Goal: Task Accomplishment & Management: Use online tool/utility

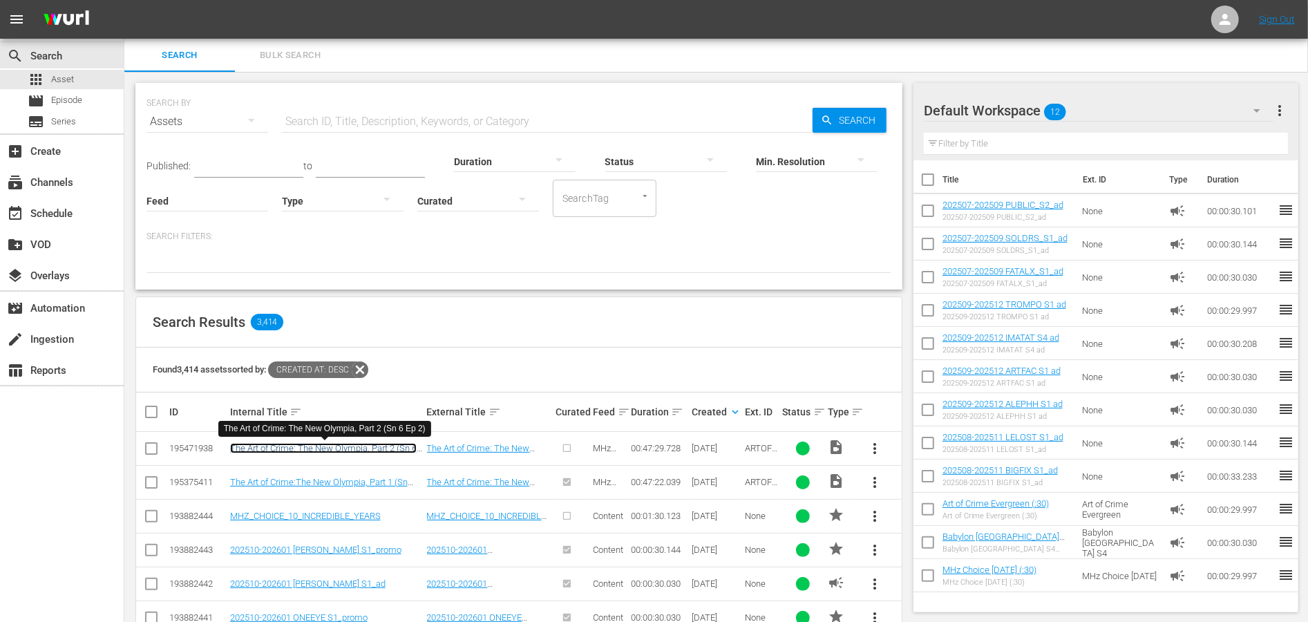
click at [354, 446] on link "The Art of Crime: The New Olympia, Part 2 (Sn 6 Ep 2)" at bounding box center [323, 453] width 187 height 21
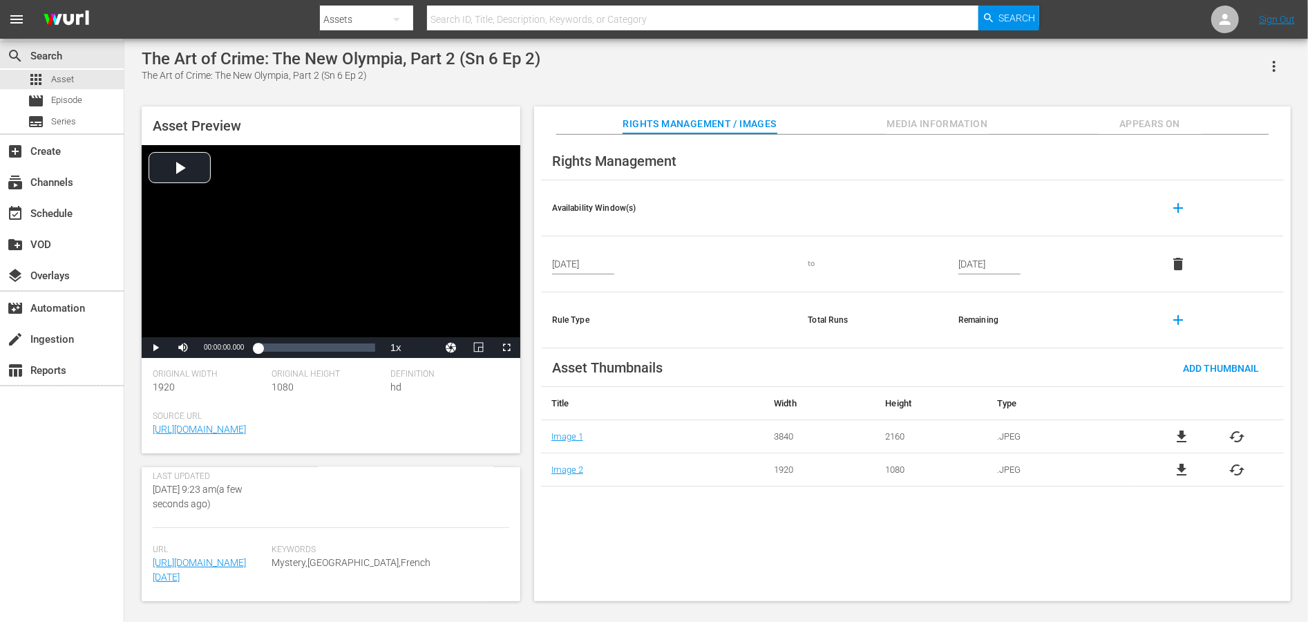
scroll to position [417, 0]
click at [931, 121] on span "Media Information" at bounding box center [938, 123] width 104 height 17
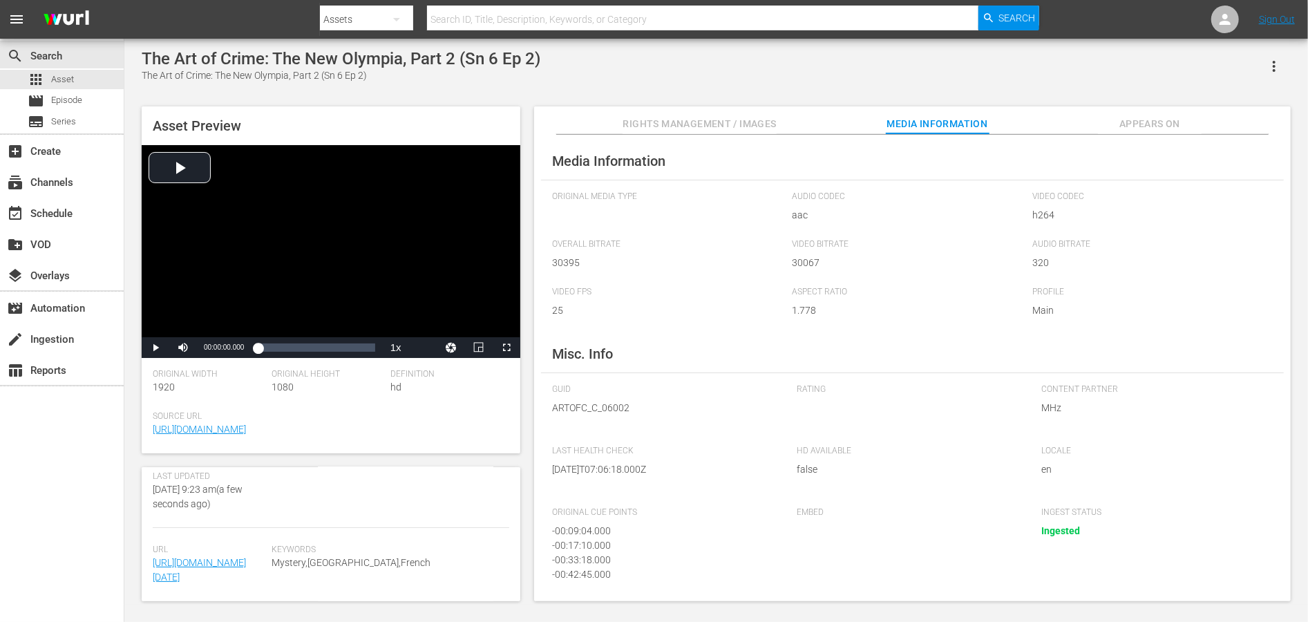
scroll to position [65, 0]
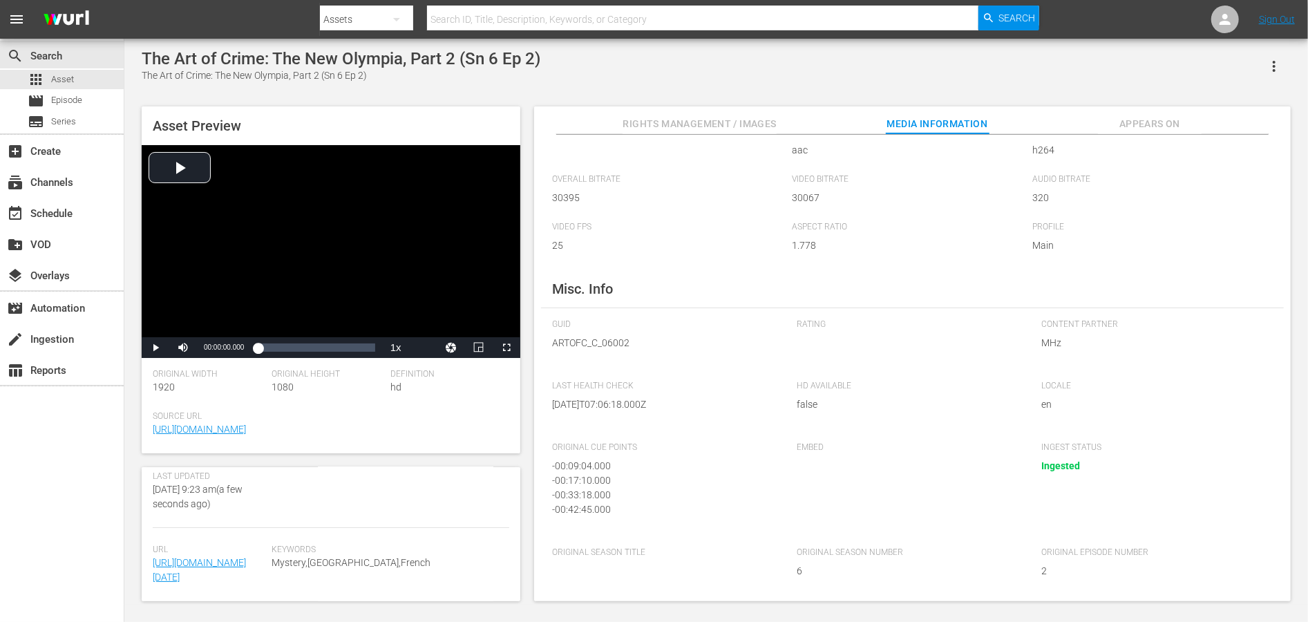
click at [1163, 121] on span "Appears On" at bounding box center [1150, 123] width 104 height 17
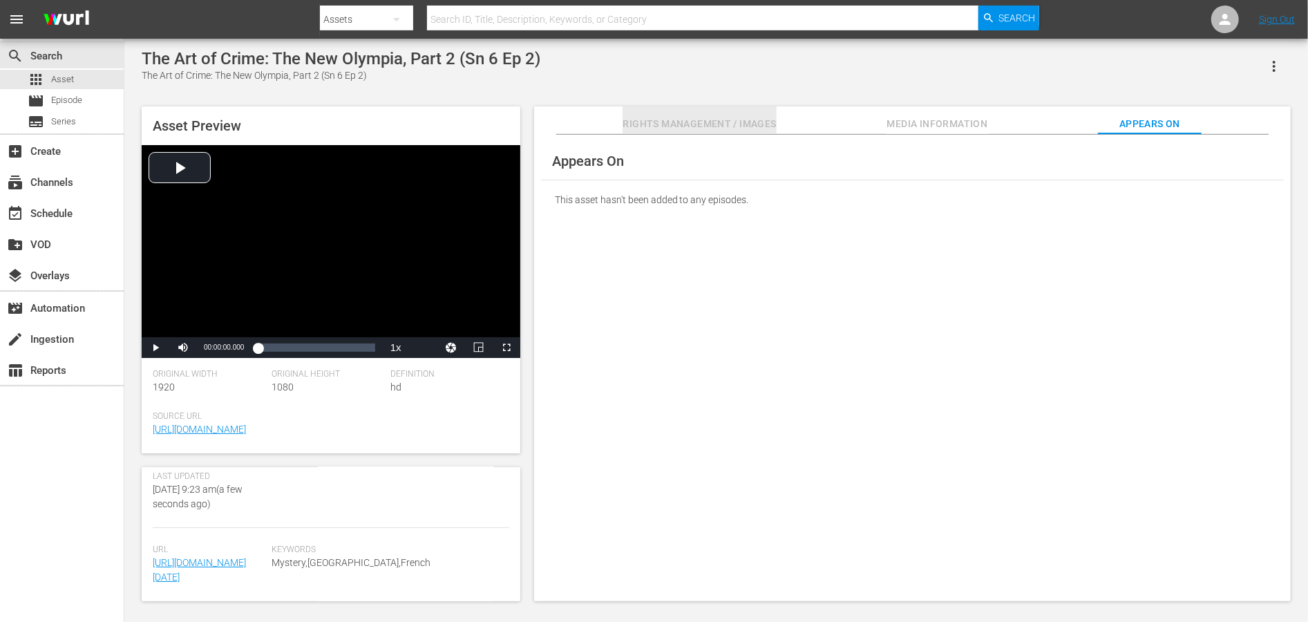
click at [646, 122] on span "Rights Management / Images" at bounding box center [699, 123] width 153 height 17
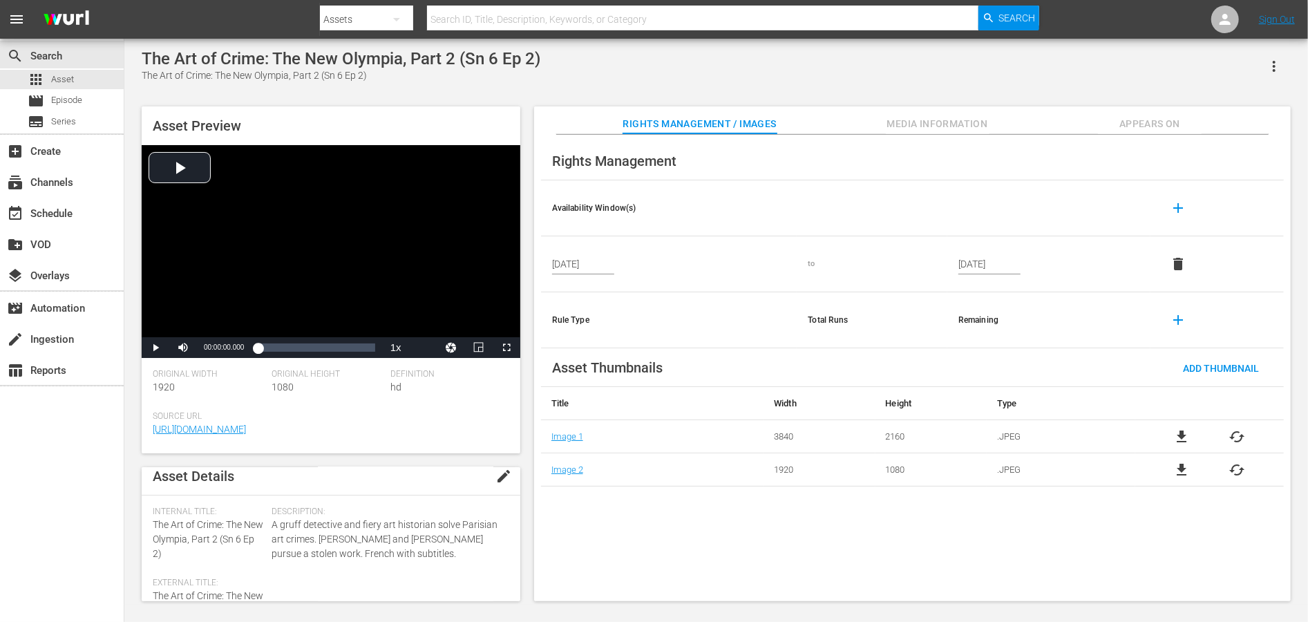
scroll to position [0, 0]
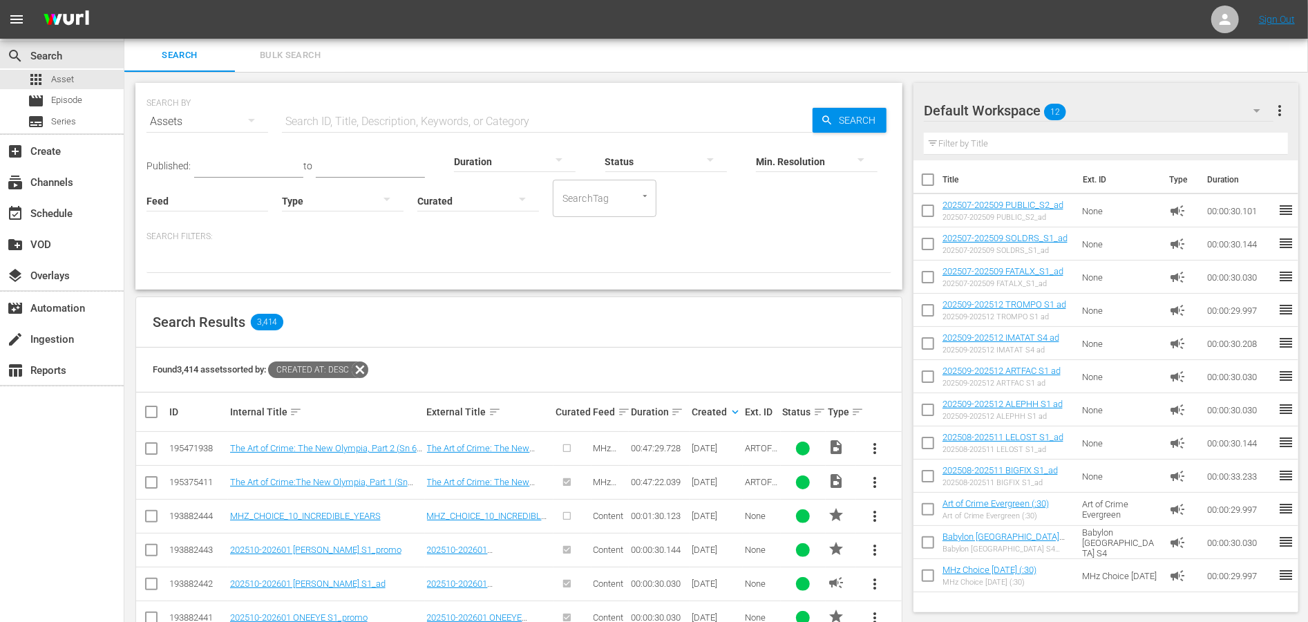
click at [153, 448] on input "checkbox" at bounding box center [151, 451] width 17 height 17
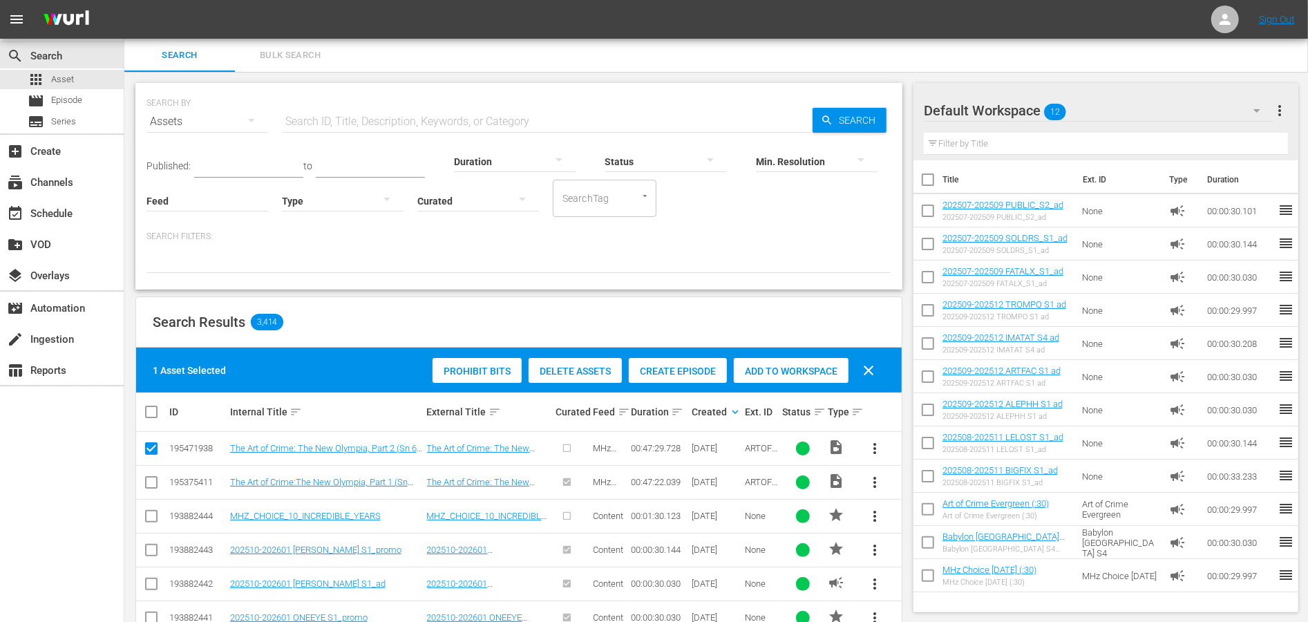
click at [673, 365] on span "Create Episode" at bounding box center [678, 370] width 98 height 11
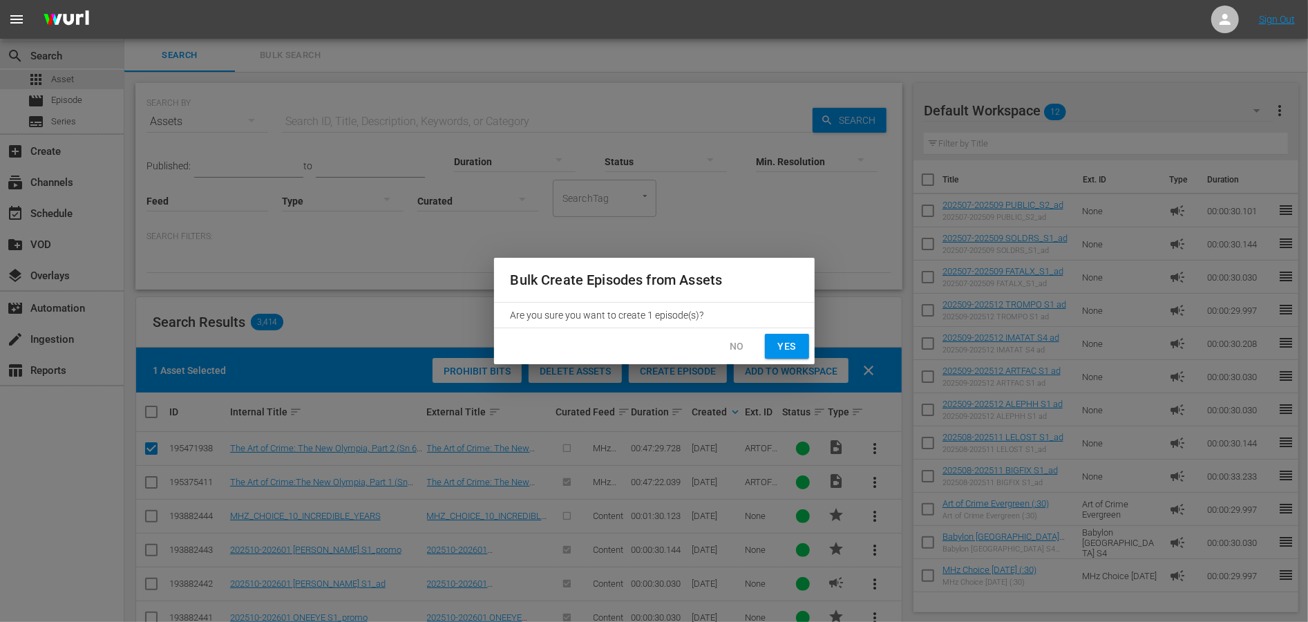
click at [797, 340] on span "Yes" at bounding box center [787, 346] width 22 height 17
checkbox input "false"
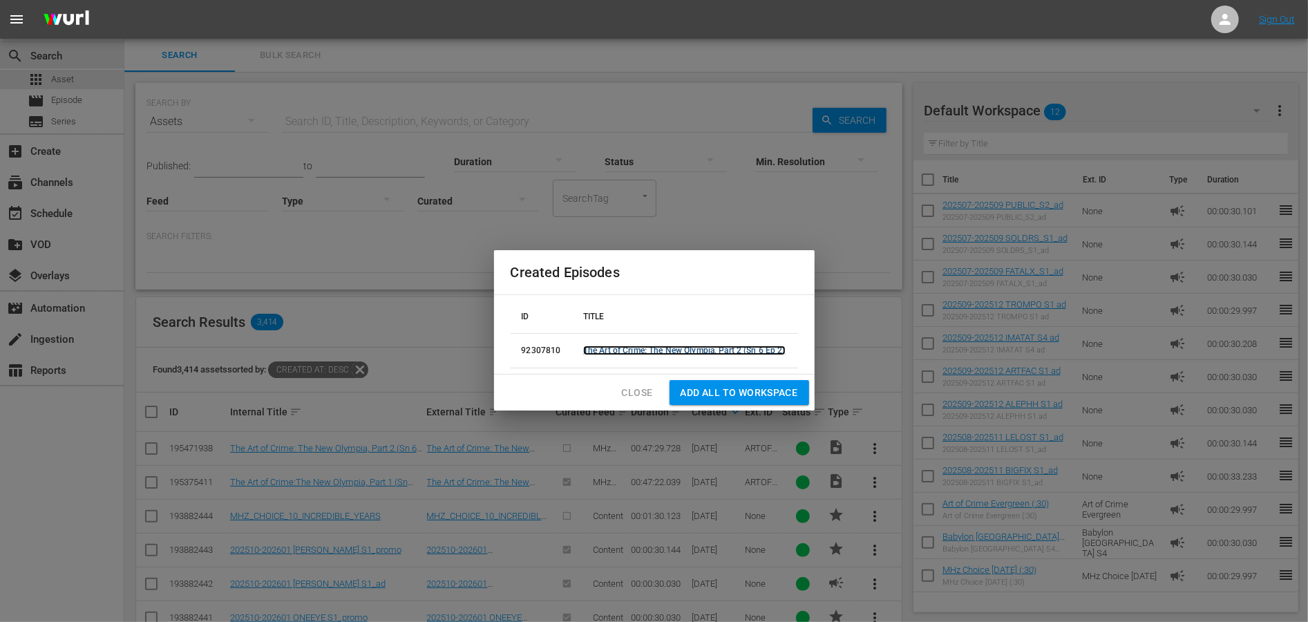
click at [732, 349] on link "The Art of Crime: The New Olympia, Part 2 (Sn 6 Ep 2)" at bounding box center [684, 350] width 202 height 10
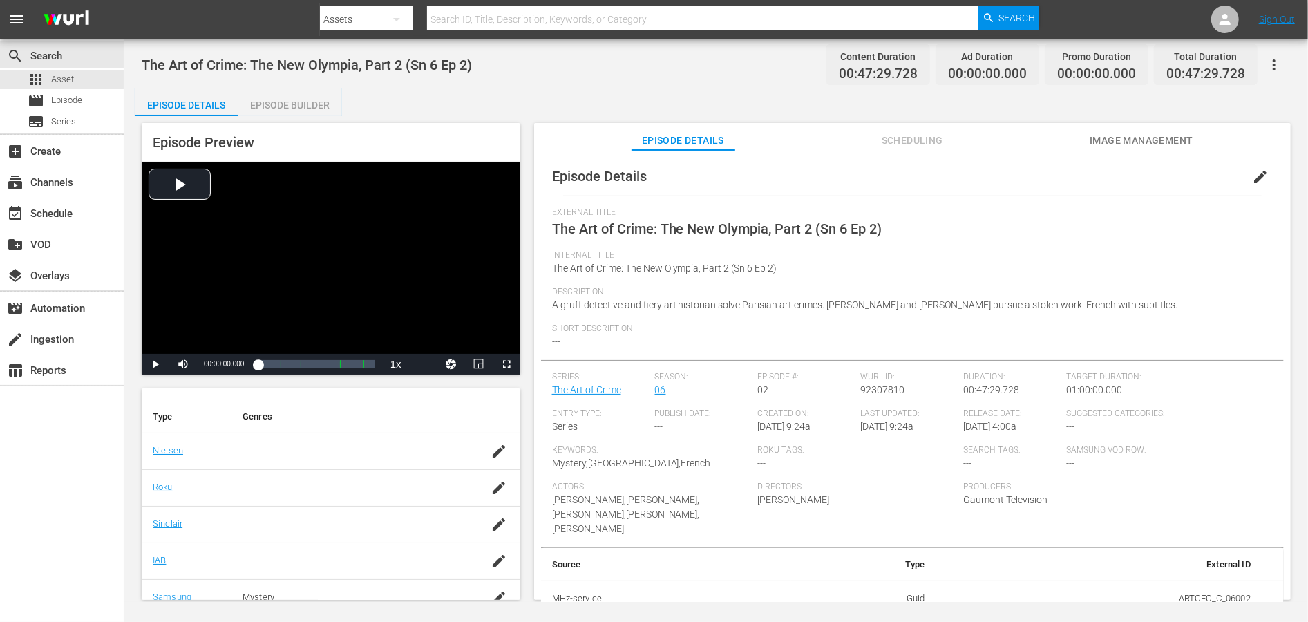
scroll to position [281, 0]
